Goal: Task Accomplishment & Management: Use online tool/utility

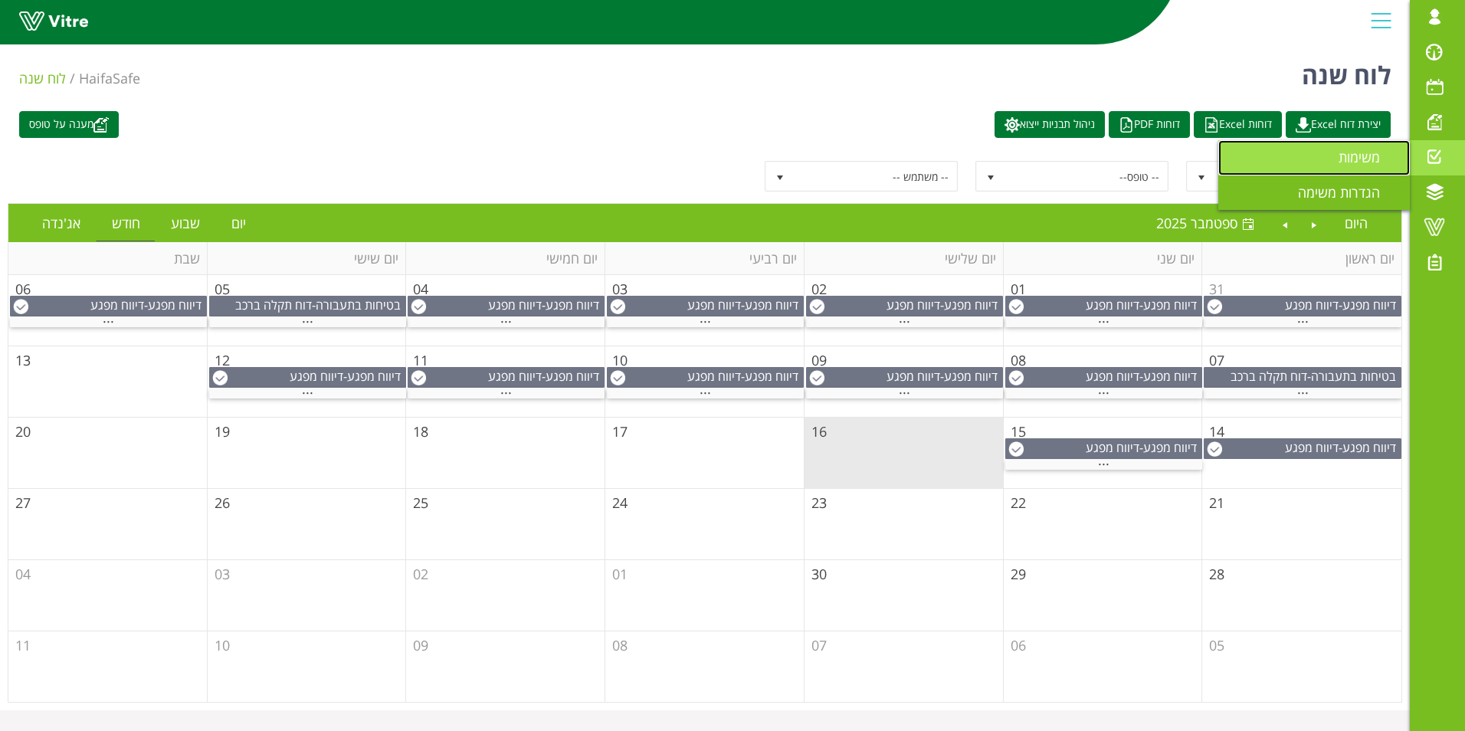
click at [1377, 151] on span "משימות" at bounding box center [1368, 157] width 60 height 18
click at [1349, 160] on span "משימות" at bounding box center [1368, 157] width 60 height 18
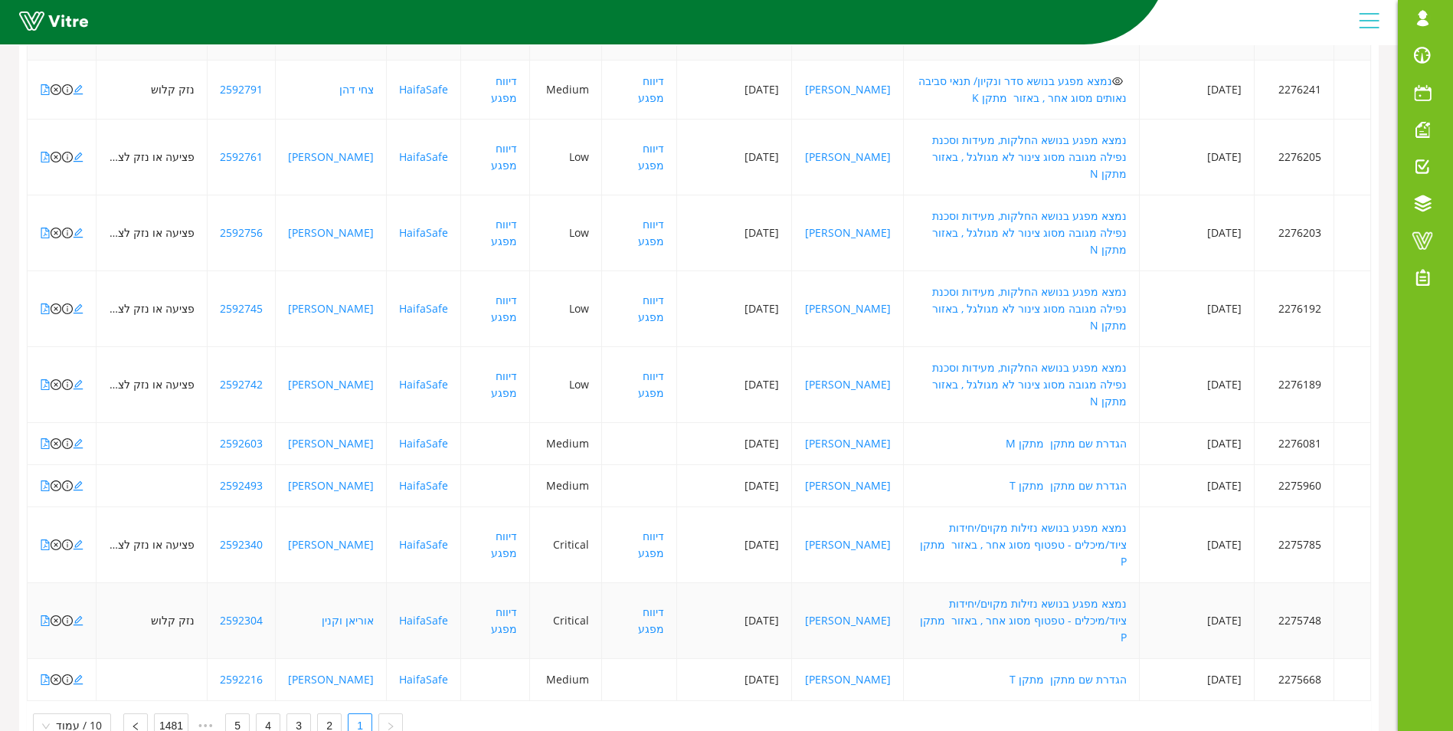
scroll to position [298, 0]
click at [59, 711] on span "10 / עמוד" at bounding box center [72, 722] width 60 height 23
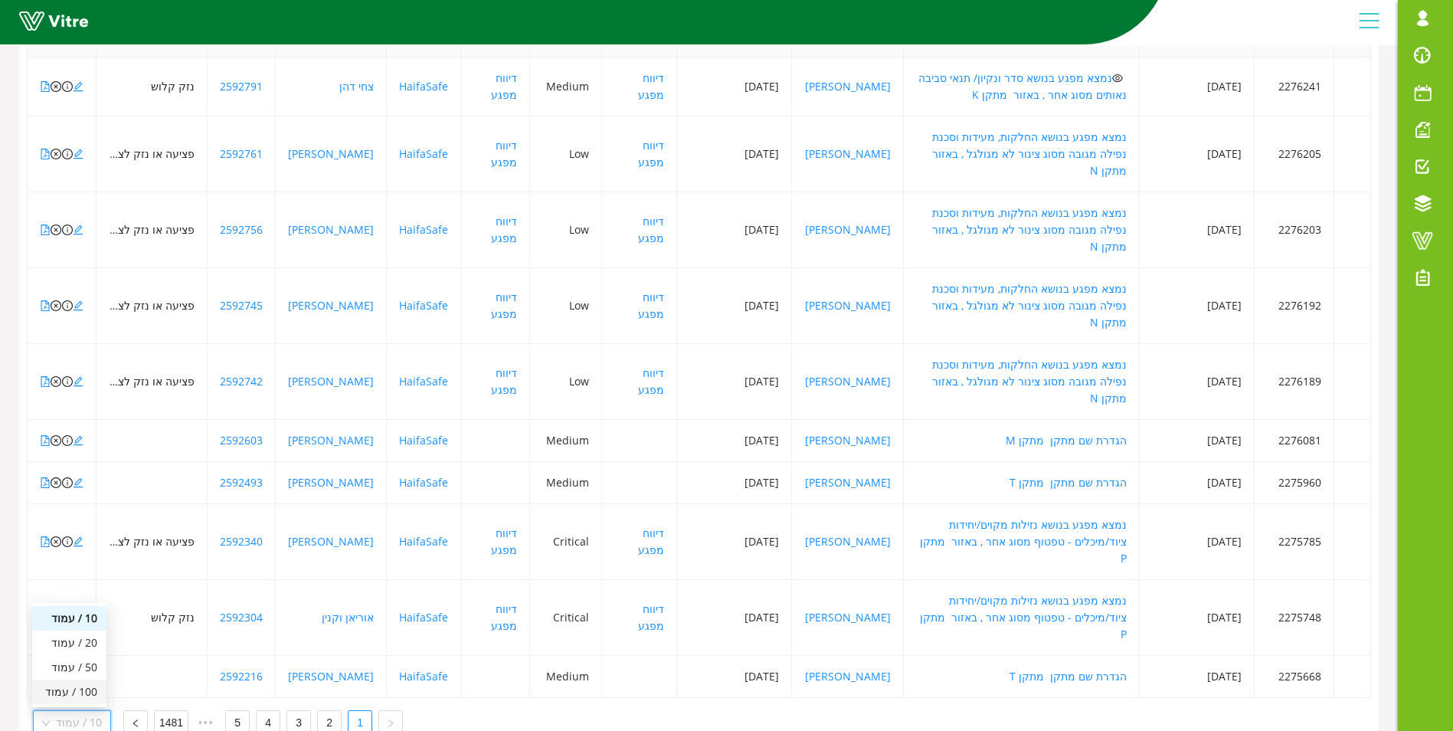
click at [67, 683] on div "100 / עמוד" at bounding box center [69, 691] width 56 height 17
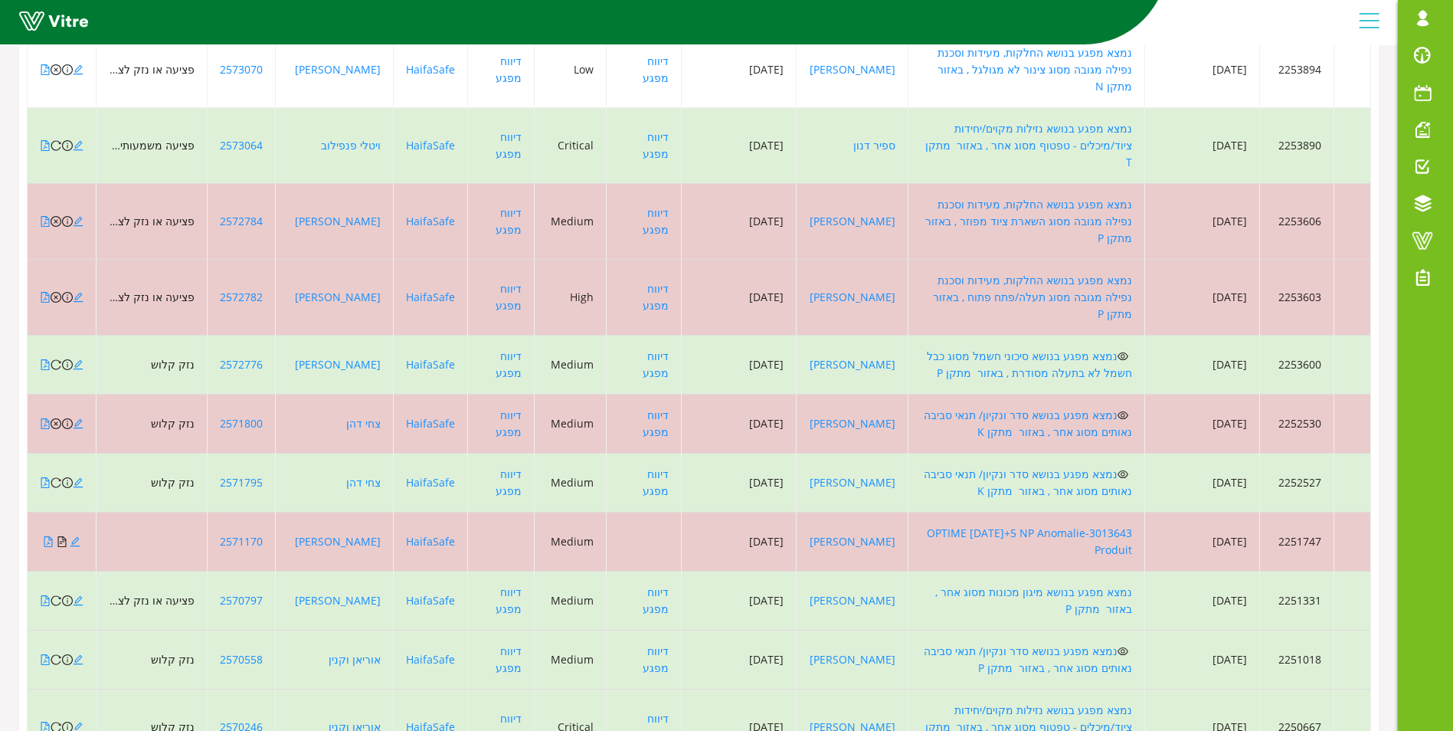
scroll to position [3899, 0]
